Goal: Navigation & Orientation: Find specific page/section

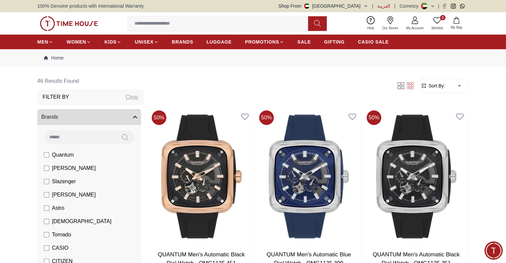
click at [380, 2] on div "100% Genuine products with International Warranty Shop From [GEOGRAPHIC_DATA] |…" at bounding box center [252, 6] width 431 height 12
click at [388, 6] on span "العربية" at bounding box center [383, 6] width 13 height 7
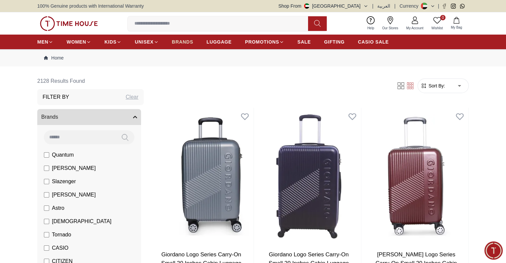
click at [184, 41] on span "BRANDS" at bounding box center [182, 42] width 21 height 7
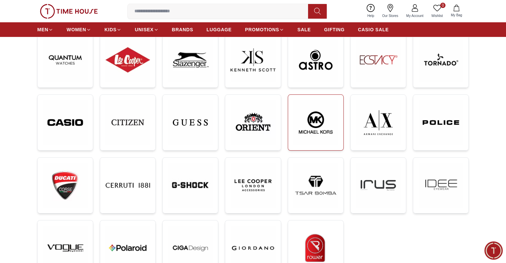
scroll to position [176, 0]
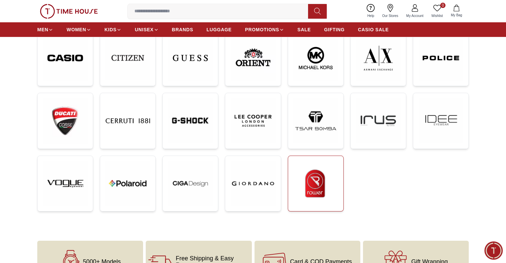
click at [322, 190] on img at bounding box center [315, 183] width 45 height 45
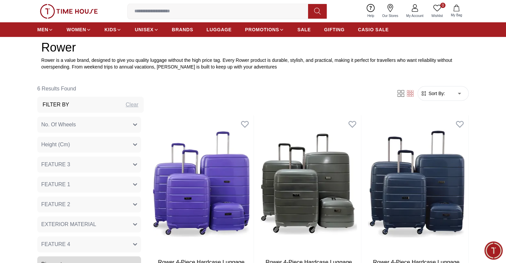
scroll to position [227, 0]
